Goal: Information Seeking & Learning: Find specific fact

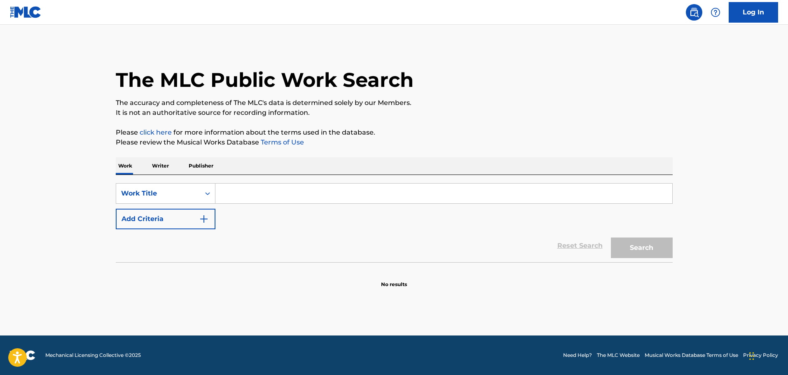
click at [244, 202] on input "Search Form" at bounding box center [443, 194] width 457 height 20
type input "nwa chin check"
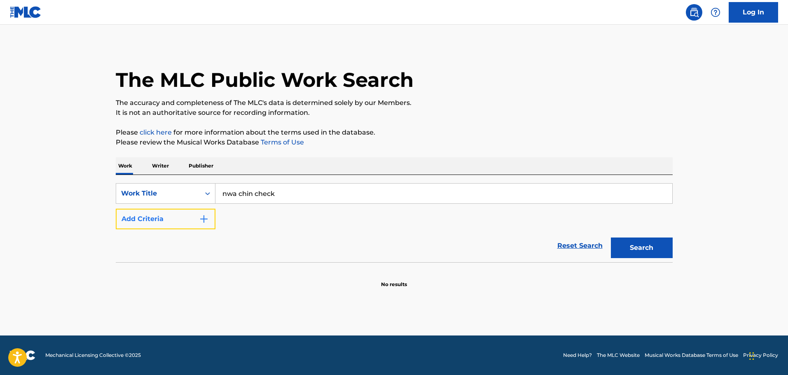
click at [194, 216] on button "Add Criteria" at bounding box center [166, 219] width 100 height 21
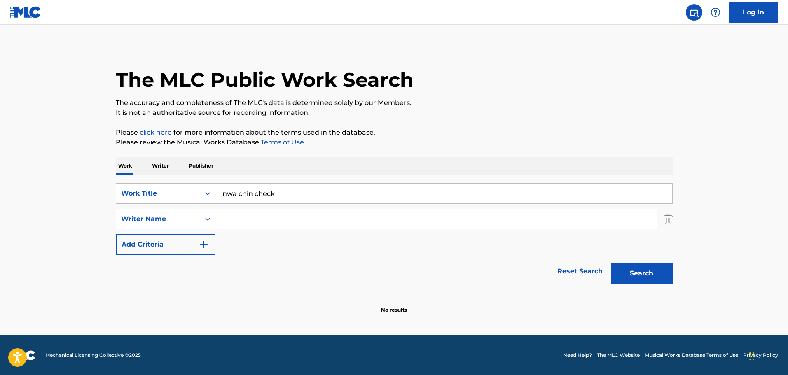
click at [229, 217] on input "Search Form" at bounding box center [435, 219] width 441 height 20
type input "[PERSON_NAME]"
click at [649, 275] on button "Search" at bounding box center [642, 273] width 62 height 21
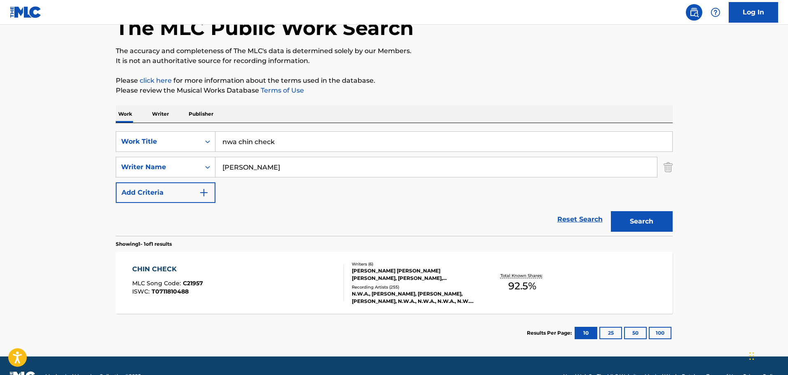
scroll to position [52, 0]
click at [395, 278] on div "[PERSON_NAME] [PERSON_NAME] [PERSON_NAME], [PERSON_NAME], [PERSON_NAME], [PERSO…" at bounding box center [414, 274] width 124 height 15
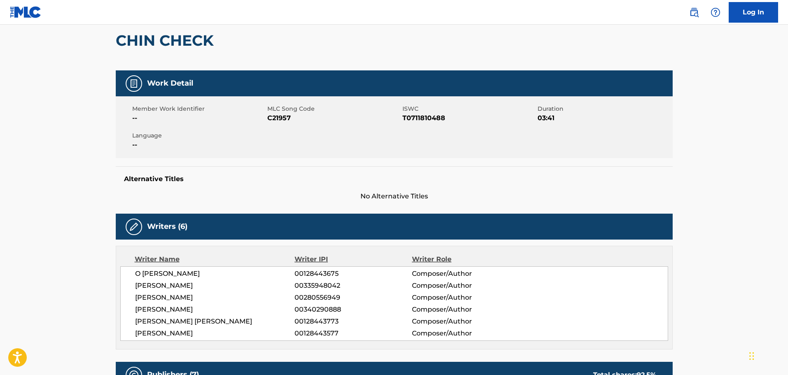
scroll to position [82, 0]
